Goal: Transaction & Acquisition: Obtain resource

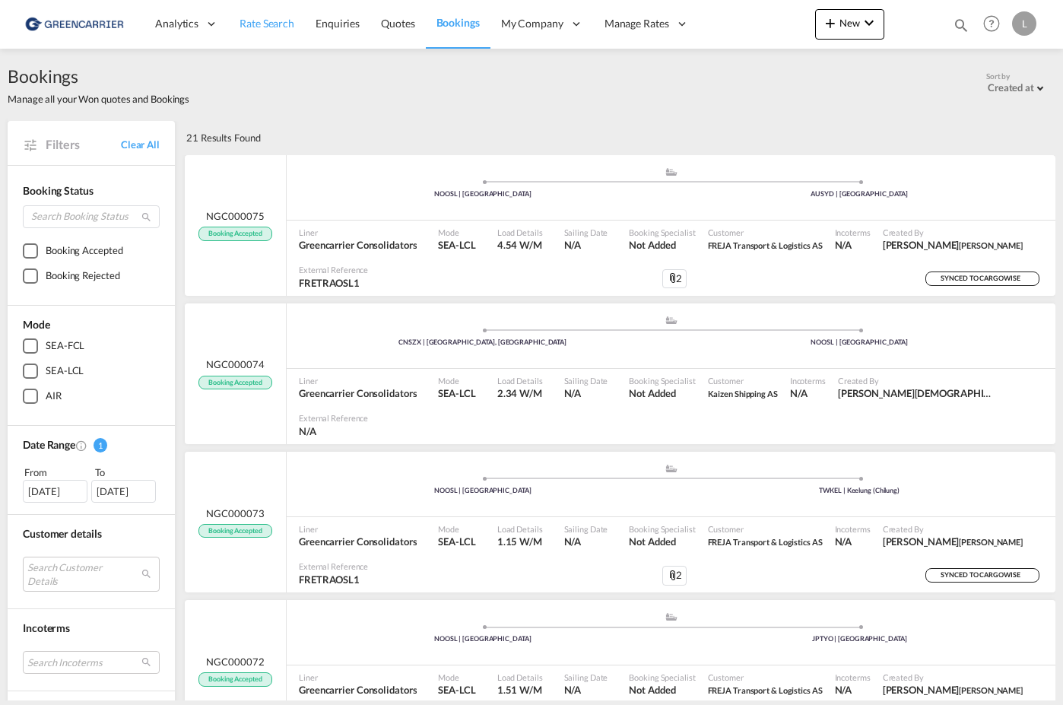
click at [275, 32] on link "Rate Search" at bounding box center [267, 23] width 76 height 49
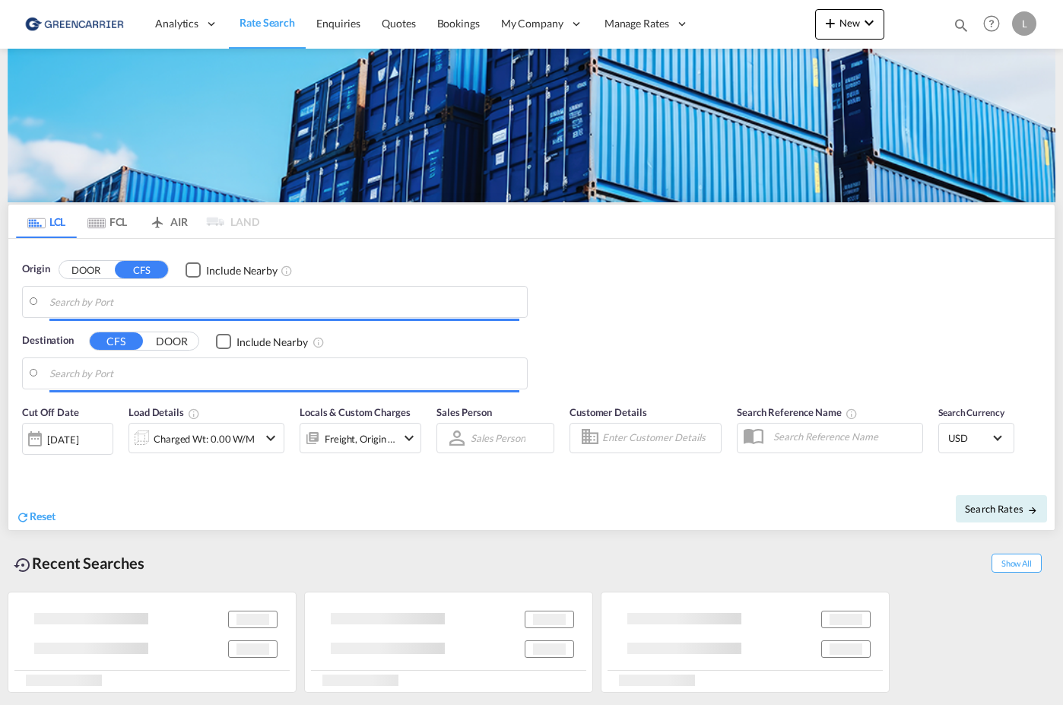
type input "[GEOGRAPHIC_DATA], NOOSL"
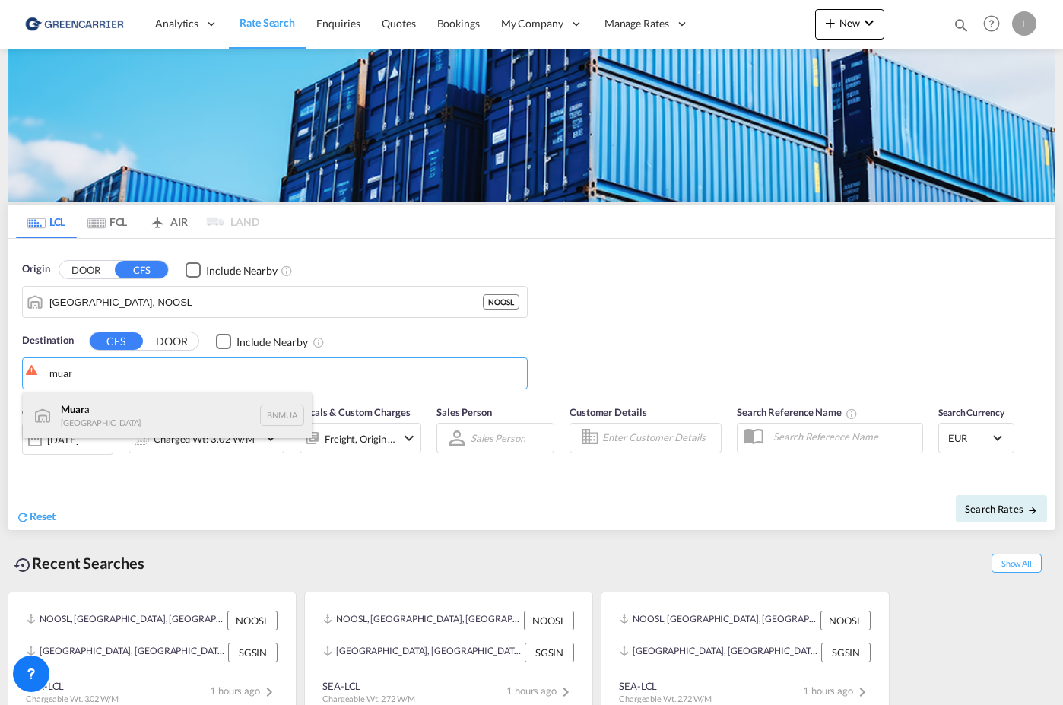
click at [134, 403] on div "Muar a [GEOGRAPHIC_DATA] BNMUA" at bounding box center [167, 415] width 289 height 46
type input "Muara, BNMUA"
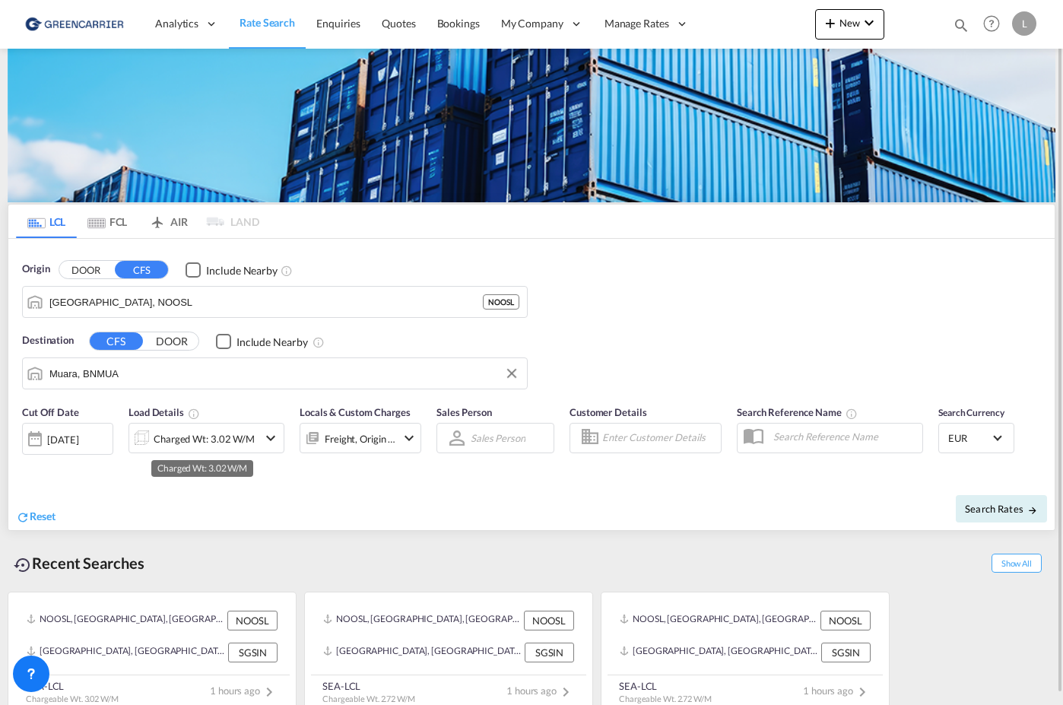
click at [198, 434] on div "Charged Wt: 3.02 W/M" at bounding box center [204, 438] width 101 height 21
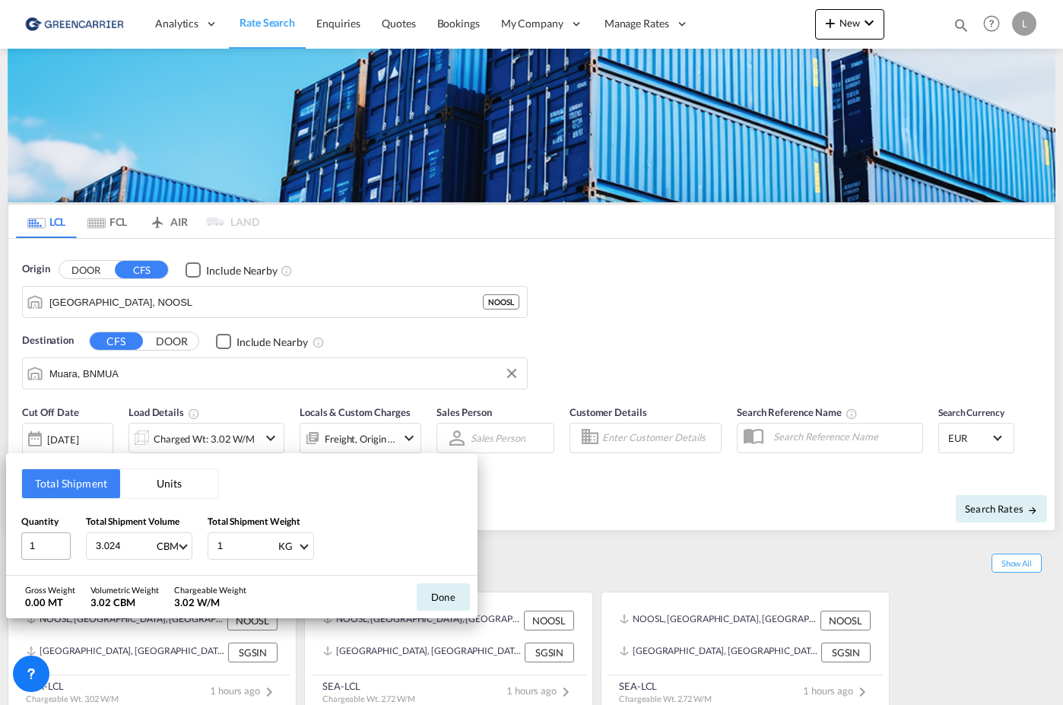
drag, startPoint x: 129, startPoint y: 550, endPoint x: 24, endPoint y: 542, distance: 106.0
click at [35, 542] on div "Quantity 1 Total Shipment Volume 3.024 CBM CBM CFT Total Shipment Weight 1 KG K…" at bounding box center [241, 537] width 441 height 46
type input "1"
click at [445, 599] on button "Done" at bounding box center [443, 596] width 53 height 27
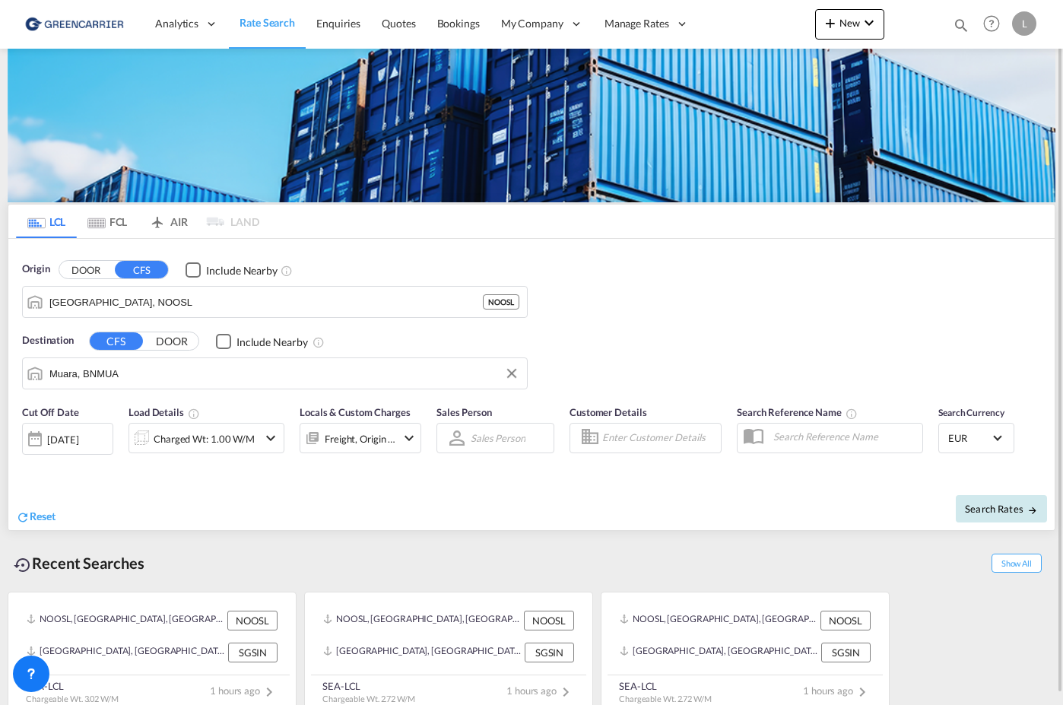
click at [996, 510] on span "Search Rates" at bounding box center [1001, 509] width 73 height 12
type input "NOOSL to BNMUA / [DATE]"
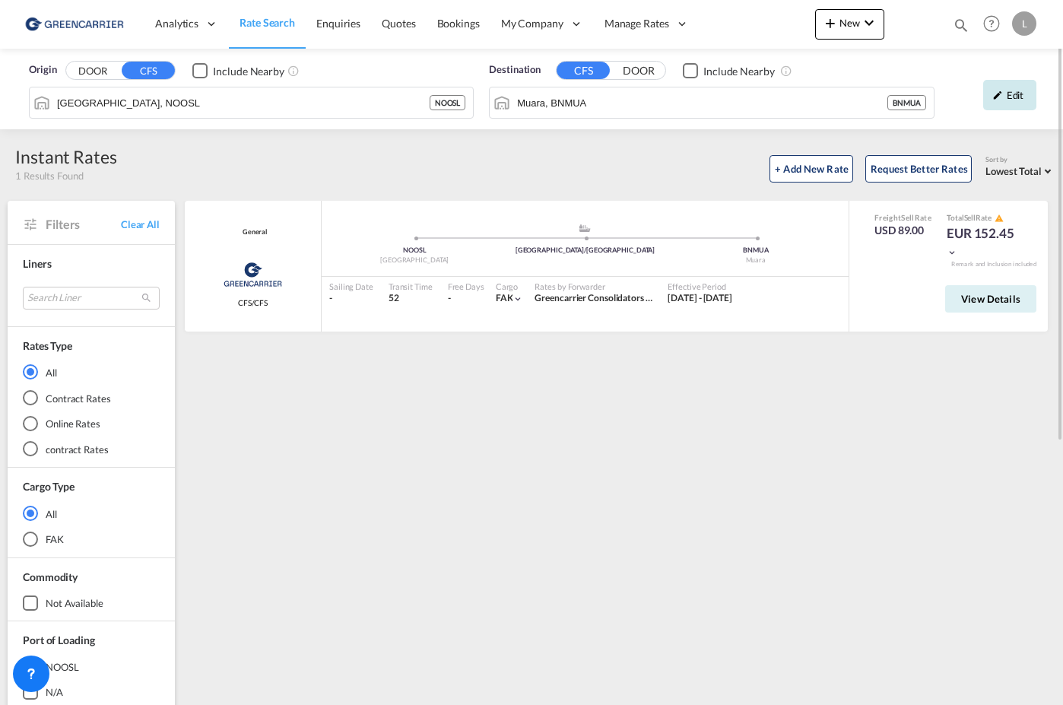
click at [1009, 94] on div "Edit" at bounding box center [1009, 95] width 53 height 30
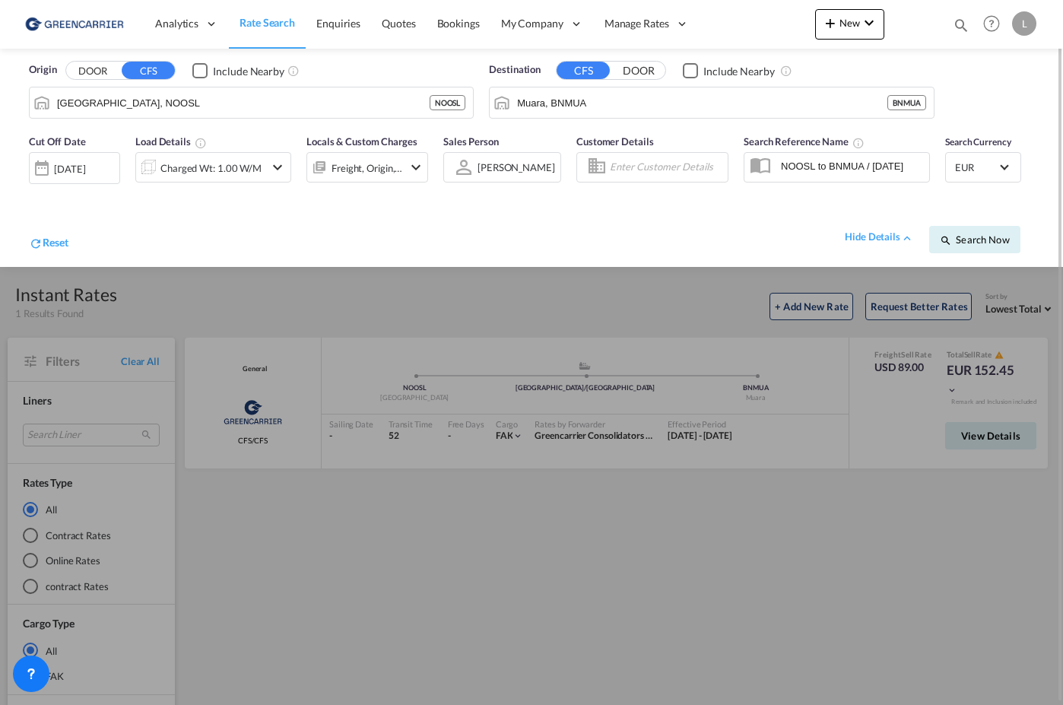
click at [977, 179] on div "EUR د.إ AED [GEOGRAPHIC_DATA] Dirham Af AFN Afghan afghani Lek ALL [GEOGRAPHIC_…" at bounding box center [983, 167] width 76 height 30
click at [977, 171] on span "EUR" at bounding box center [976, 168] width 43 height 14
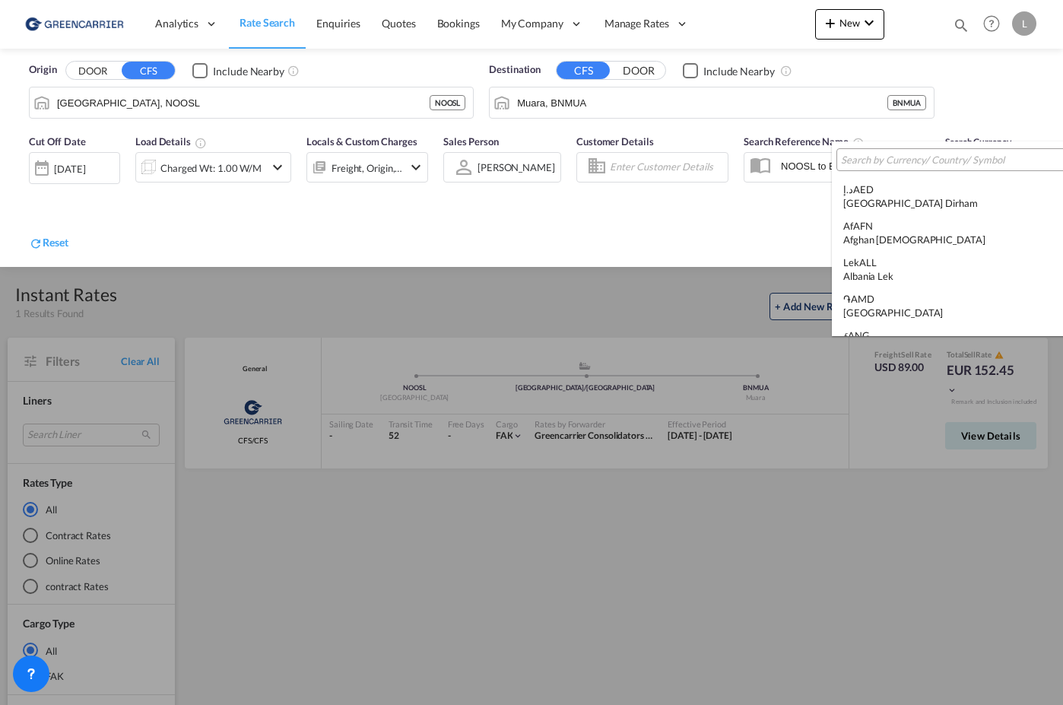
scroll to position [1527, 0]
click at [892, 161] on input "search" at bounding box center [952, 161] width 223 height 14
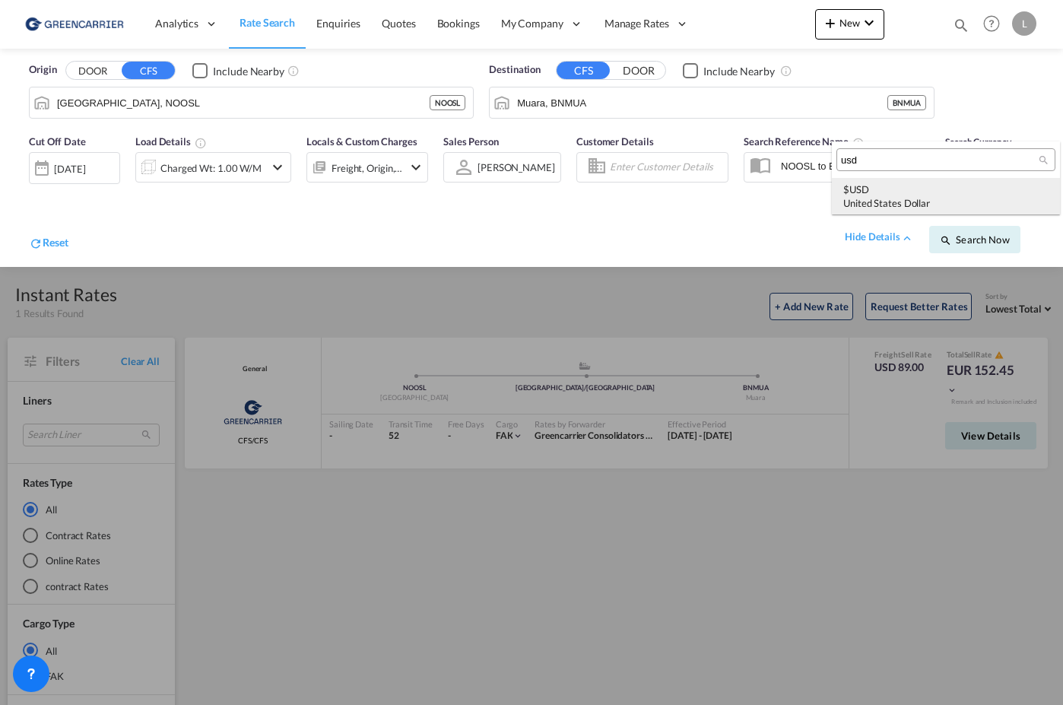
type input "usd"
drag, startPoint x: 904, startPoint y: 197, endPoint x: 913, endPoint y: 201, distance: 9.2
click at [905, 198] on div "United States Dollar" at bounding box center [945, 203] width 205 height 14
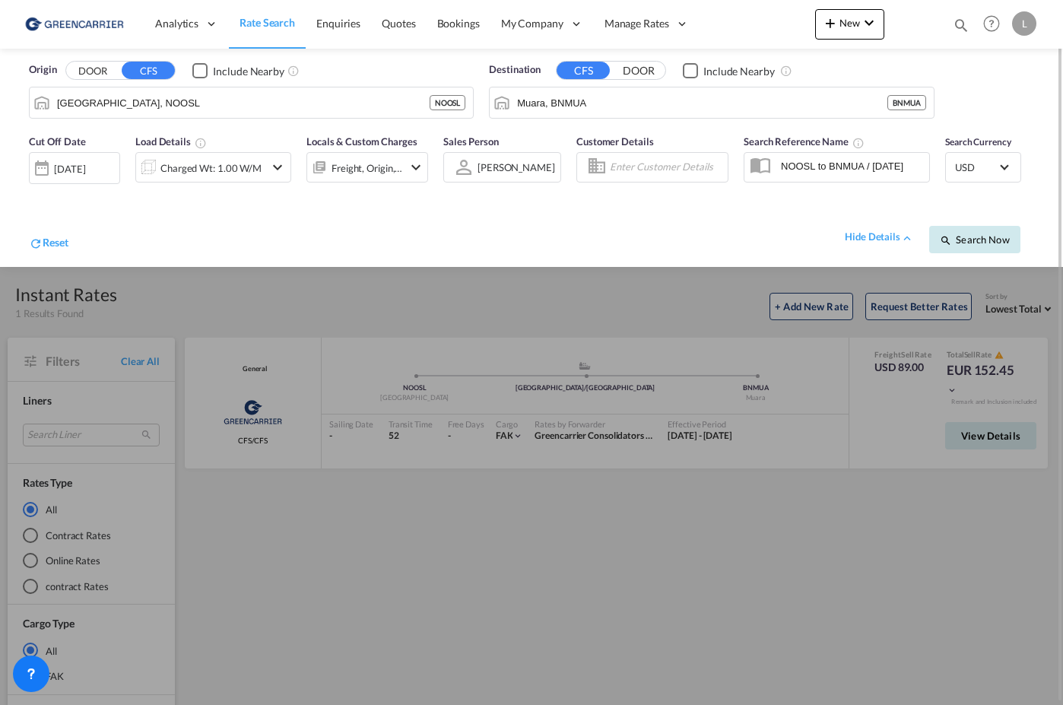
click at [995, 238] on span "Search Now" at bounding box center [974, 239] width 69 height 12
